Goal: Find specific page/section: Find specific page/section

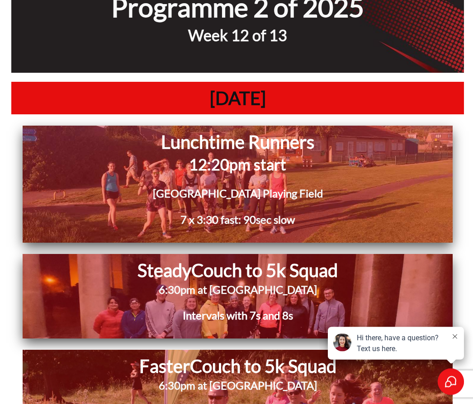
scroll to position [2223, 0]
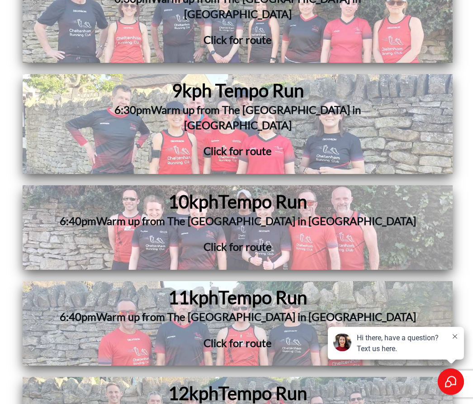
scroll to position [3570, 0]
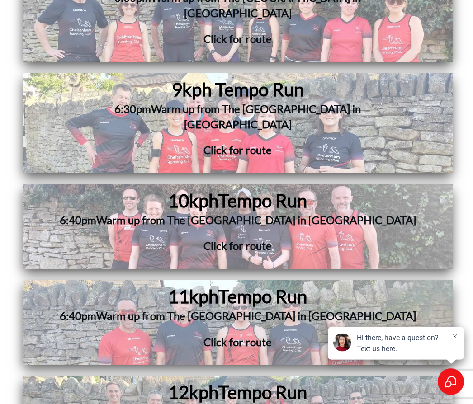
click at [235, 214] on span "Warm up from The [GEOGRAPHIC_DATA] in [GEOGRAPHIC_DATA]" at bounding box center [255, 220] width 319 height 13
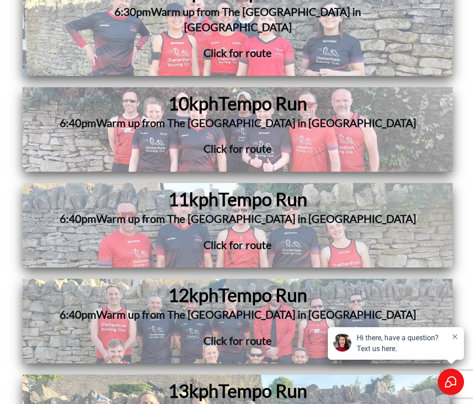
click at [221, 116] on span "Warm up from The [GEOGRAPHIC_DATA] in [GEOGRAPHIC_DATA]" at bounding box center [255, 122] width 319 height 13
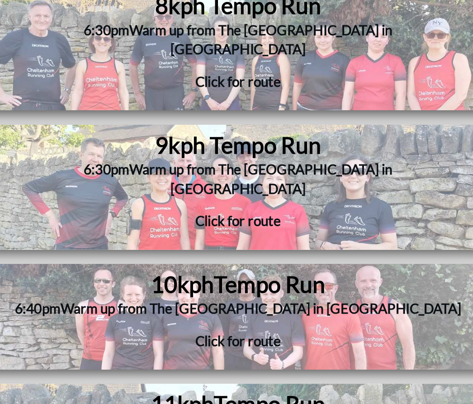
scroll to position [3541, 0]
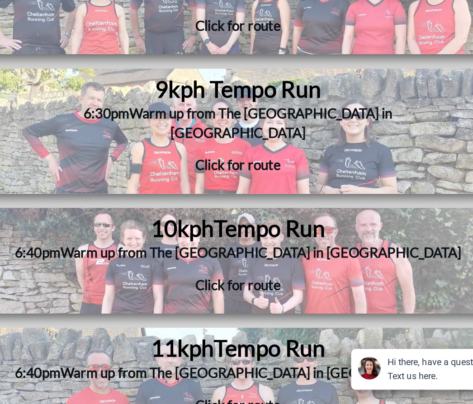
click at [140, 338] on h3 "6:40pm Warm up from The [GEOGRAPHIC_DATA] in [GEOGRAPHIC_DATA]" at bounding box center [237, 351] width 360 height 26
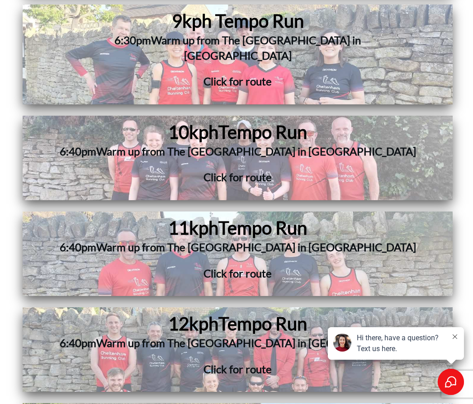
click at [230, 313] on span "Tempo Run" at bounding box center [262, 324] width 89 height 22
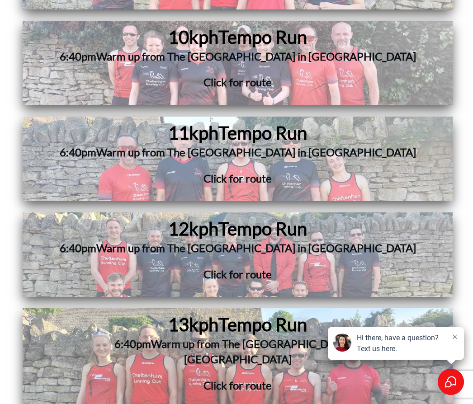
scroll to position [3829, 0]
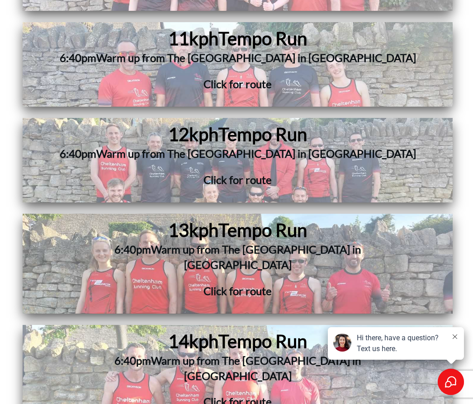
click at [245, 243] on span "Warm up from The [GEOGRAPHIC_DATA] in [GEOGRAPHIC_DATA]" at bounding box center [256, 257] width 210 height 28
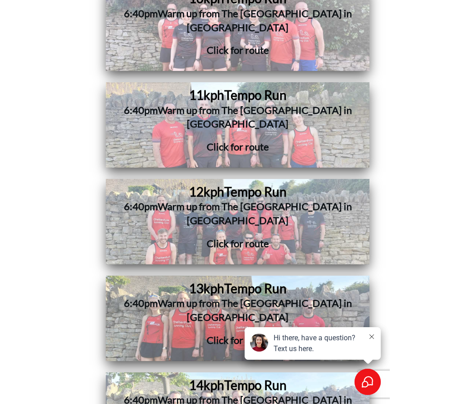
scroll to position [3921, 0]
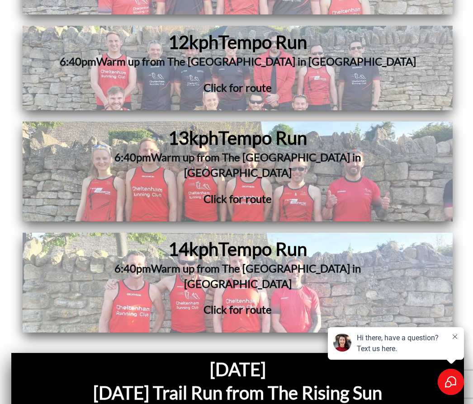
click at [251, 261] on h3 "6:40pm Warm up from The [GEOGRAPHIC_DATA] in [GEOGRAPHIC_DATA]" at bounding box center [237, 281] width 331 height 41
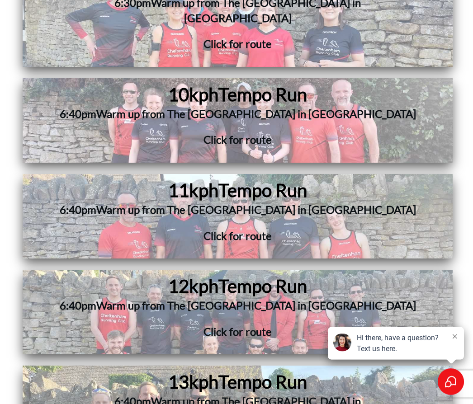
scroll to position [3657, 0]
